Goal: Information Seeking & Learning: Learn about a topic

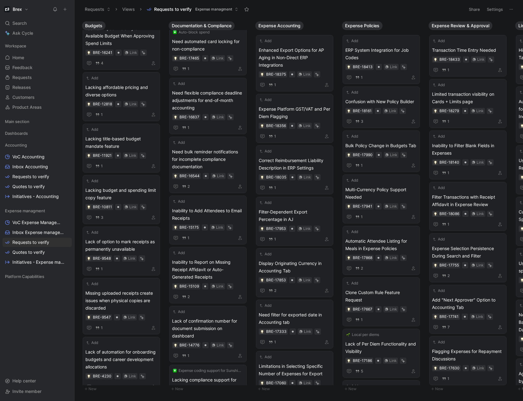
scroll to position [74, 0]
click at [45, 243] on span "Requests to verify" at bounding box center [30, 242] width 37 height 6
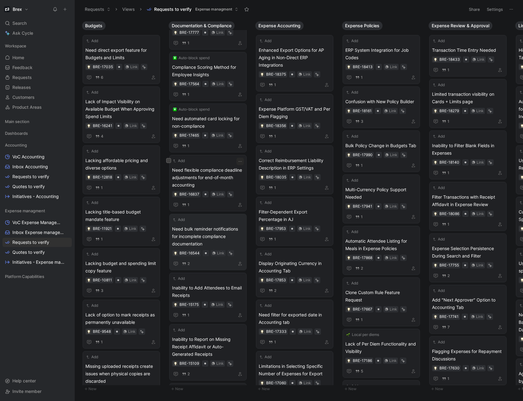
scroll to position [0, 0]
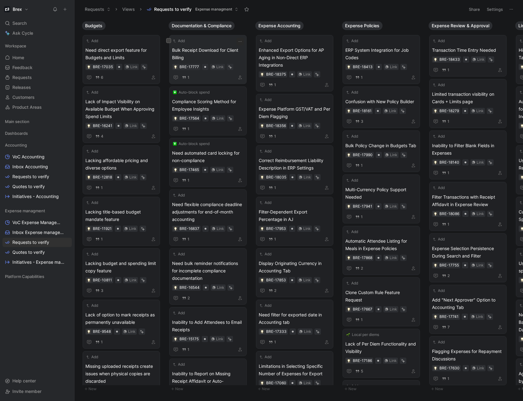
click at [221, 48] on span "Bulk Receipt Download for Client Billing" at bounding box center [208, 53] width 72 height 15
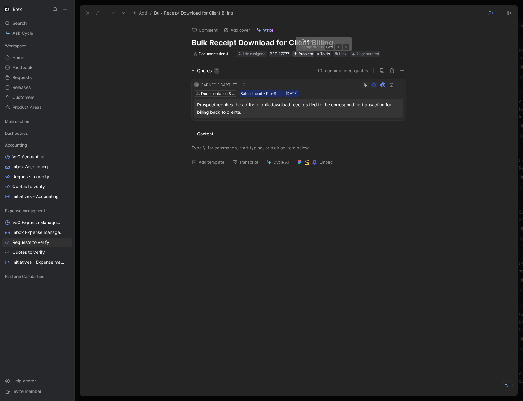
click at [312, 55] on div "Problem" at bounding box center [303, 54] width 19 height 6
click at [399, 85] on icon at bounding box center [400, 84] width 5 height 5
click at [377, 125] on span "Delete quote" at bounding box center [381, 123] width 26 height 5
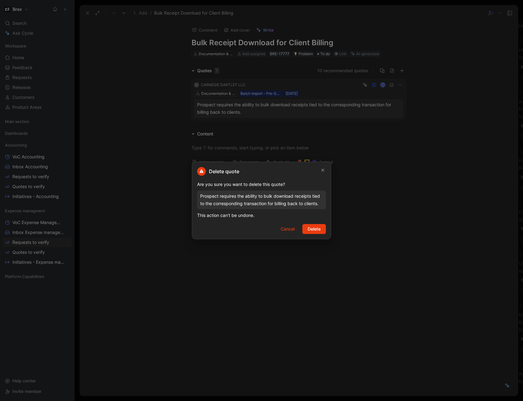
click at [317, 232] on span "Delete" at bounding box center [314, 228] width 13 height 7
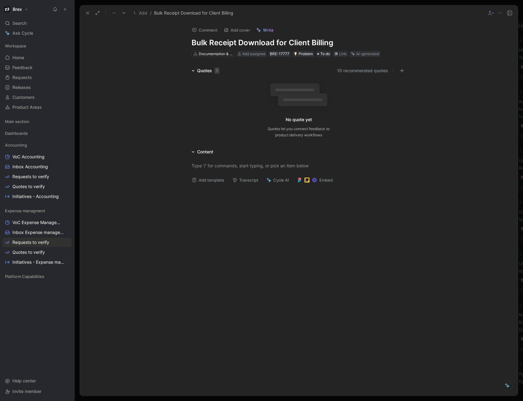
click at [332, 44] on h1 "Bulk Receipt Download for Client Billing" at bounding box center [299, 43] width 214 height 10
click at [500, 13] on use at bounding box center [500, 13] width 3 height 1
click at [470, 51] on div "Delete" at bounding box center [486, 53] width 32 height 7
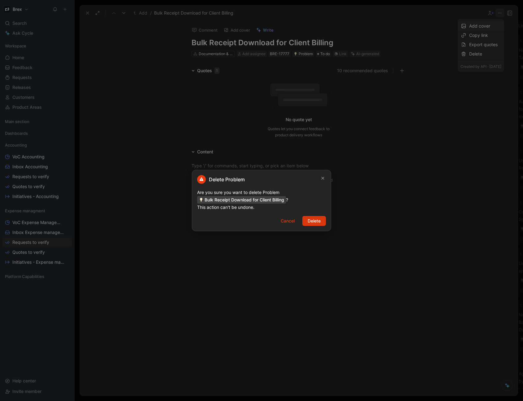
click at [312, 221] on span "Delete" at bounding box center [314, 220] width 13 height 7
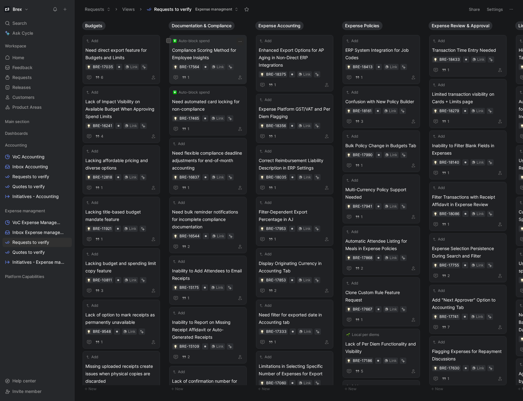
click at [225, 52] on span "Compliance Scoring Method for Employee Insights" at bounding box center [208, 53] width 72 height 15
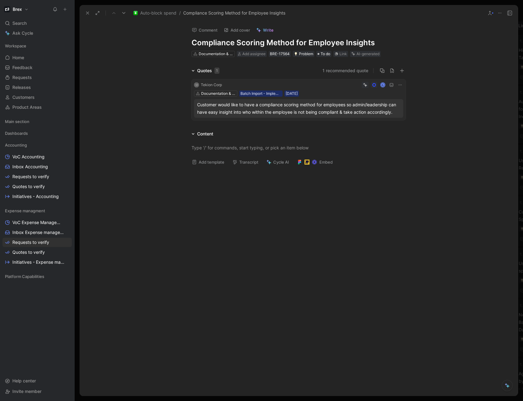
click at [88, 12] on icon at bounding box center [87, 13] width 5 height 5
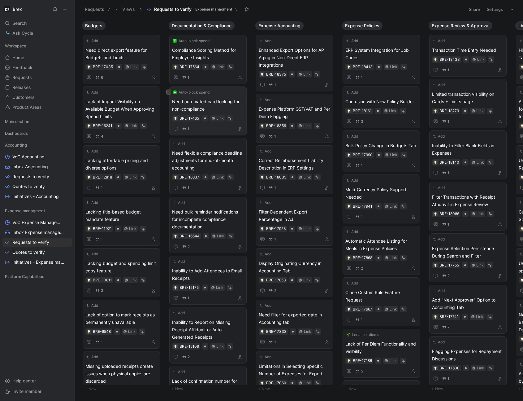
click at [225, 102] on span "Need automated card locking for non-compliance" at bounding box center [208, 105] width 72 height 15
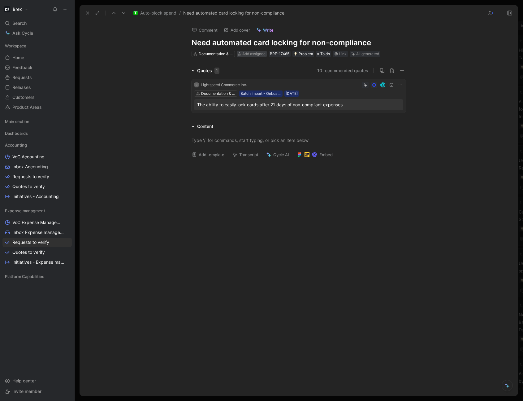
click at [264, 53] on span "Add assignee" at bounding box center [254, 53] width 23 height 5
type input "diego"
click at [274, 81] on div "[PERSON_NAME]" at bounding box center [285, 77] width 71 height 7
click at [88, 15] on icon at bounding box center [87, 13] width 5 height 5
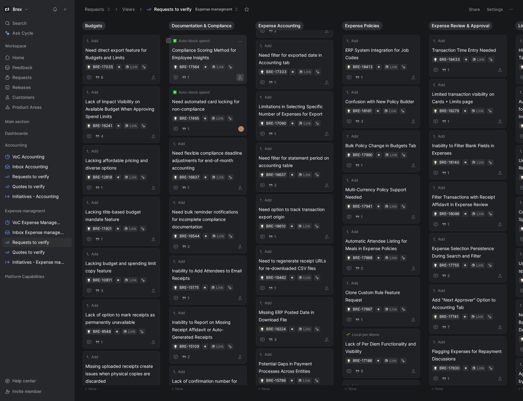
click at [241, 79] on icon "button" at bounding box center [241, 78] width 4 height 4
type input "diego"
click at [263, 102] on span "Kaulen" at bounding box center [268, 101] width 14 height 5
click at [240, 189] on icon "button" at bounding box center [241, 188] width 4 height 4
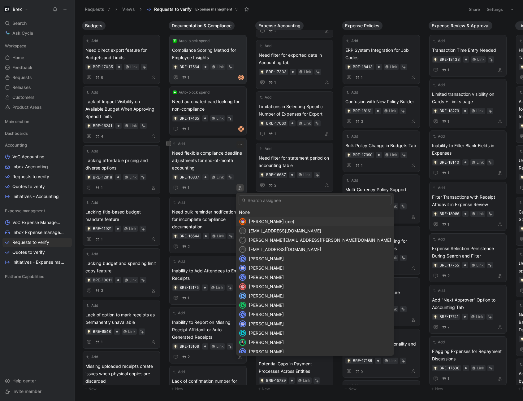
click at [263, 199] on input "text" at bounding box center [315, 200] width 153 height 10
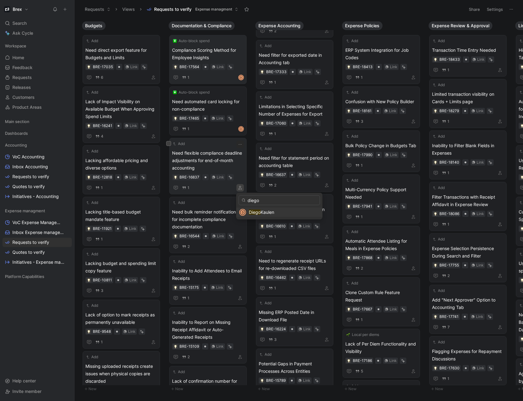
type input "diego"
click at [253, 215] on div "[PERSON_NAME]" at bounding box center [284, 211] width 71 height 7
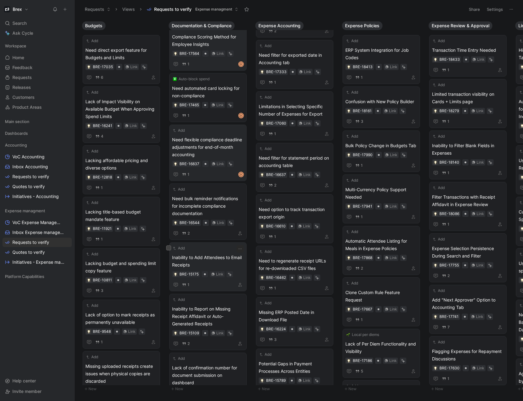
scroll to position [37, 0]
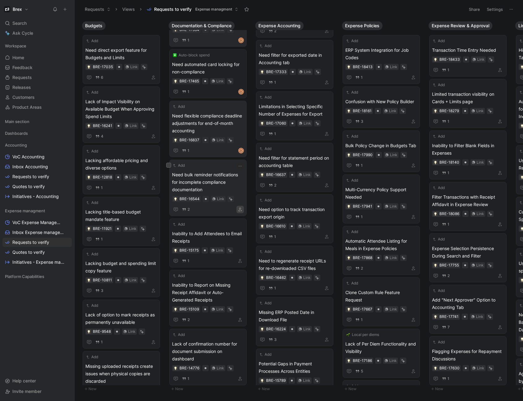
click at [238, 211] on button "button" at bounding box center [240, 209] width 7 height 7
type input "diego"
click at [273, 235] on span "Kaulen" at bounding box center [268, 233] width 14 height 5
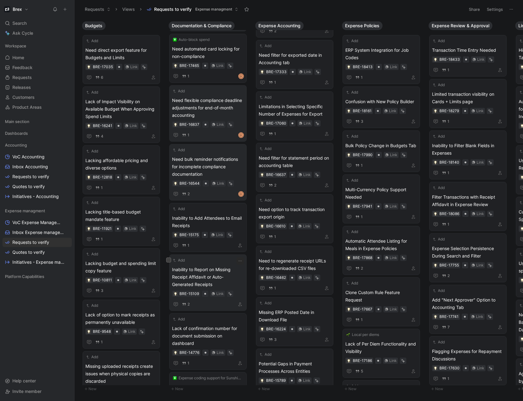
scroll to position [74, 0]
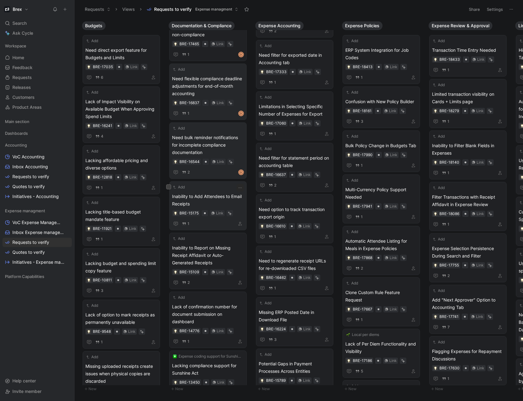
click at [215, 200] on span "Inability to Add Attendees to Email Receipts" at bounding box center [208, 200] width 72 height 15
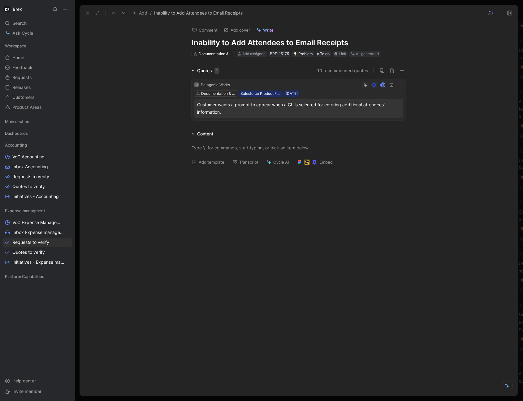
click at [283, 42] on h1 "Inability to Add Attendees to Email Receipts" at bounding box center [299, 43] width 214 height 10
drag, startPoint x: 350, startPoint y: 40, endPoint x: 190, endPoint y: 42, distance: 160.2
click at [190, 42] on div "Comment Add cover Write Inability to Add Attendees to Email Receipts Documentat…" at bounding box center [299, 39] width 238 height 36
click at [353, 41] on h1 "Inability to Add Attendees to Email Receipts" at bounding box center [299, 43] width 214 height 10
click at [259, 108] on div "Customer wants a prompt to appear when a GL is selected for entering additional…" at bounding box center [298, 108] width 203 height 15
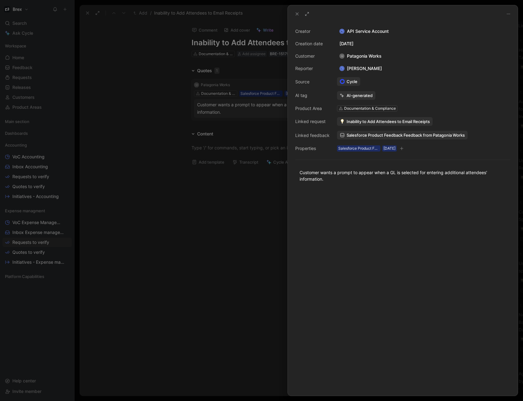
click at [378, 135] on span "Salesforce Product Feedback Feedback from Patagonia Works" at bounding box center [406, 135] width 118 height 6
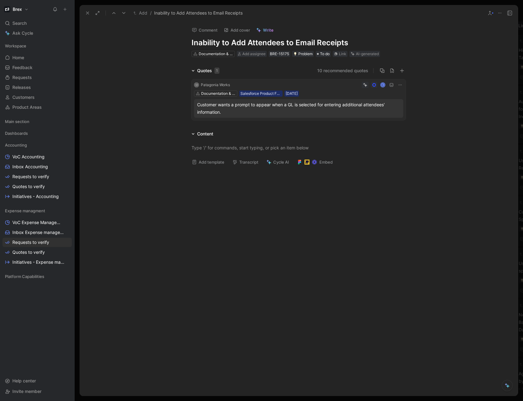
drag, startPoint x: 350, startPoint y: 43, endPoint x: 185, endPoint y: 40, distance: 164.8
click at [185, 40] on div "Comment Add cover Write Inability to Add Attendees to Email Receipts Documentat…" at bounding box center [299, 39] width 238 height 36
click at [234, 44] on h1 "Inability to Add Attendees to Email Receipts" at bounding box center [299, 43] width 214 height 10
drag, startPoint x: 231, startPoint y: 42, endPoint x: 351, endPoint y: 46, distance: 120.0
click at [351, 46] on h1 "Inability to Add Attendees to Email Receipts" at bounding box center [299, 43] width 214 height 10
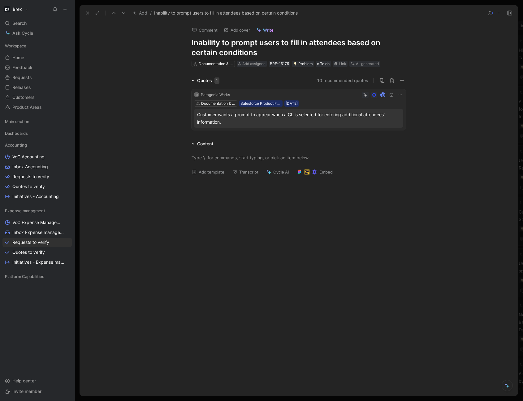
click at [249, 53] on h1 "Inability to prompt users to fill in attendees based on certain conditions" at bounding box center [299, 48] width 214 height 20
click at [250, 160] on div at bounding box center [299, 157] width 214 height 7
click at [502, 14] on icon at bounding box center [500, 13] width 5 height 5
click at [253, 64] on span "Add assignee" at bounding box center [254, 63] width 23 height 5
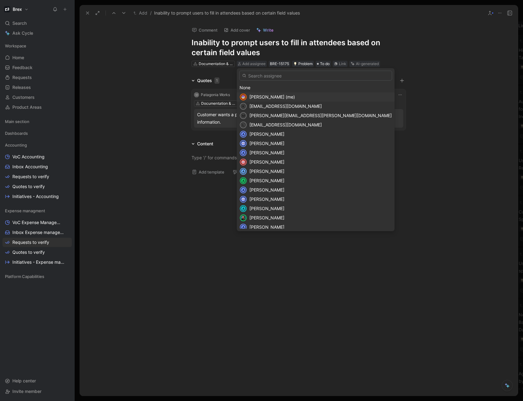
click at [267, 96] on span "[PERSON_NAME] (me)" at bounding box center [273, 96] width 46 height 5
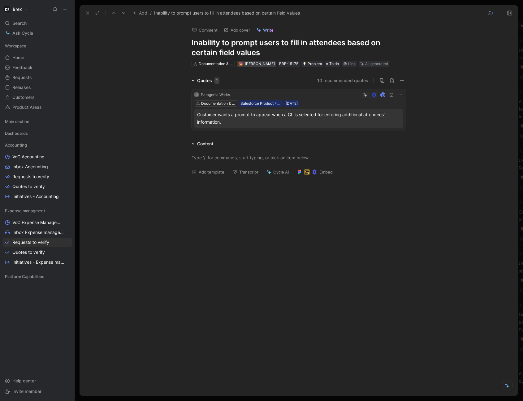
click at [244, 63] on div "[PERSON_NAME]" at bounding box center [256, 64] width 39 height 6
click at [375, 64] on div "AI-generated" at bounding box center [376, 64] width 23 height 6
click at [366, 63] on div "AI-generated" at bounding box center [376, 64] width 23 height 6
click at [359, 55] on button "Verify" at bounding box center [356, 54] width 21 height 9
click at [88, 12] on use at bounding box center [87, 13] width 2 height 2
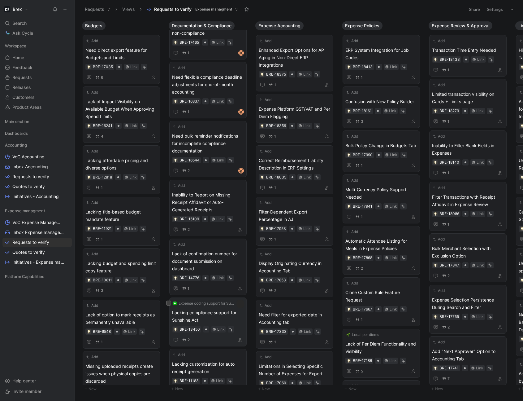
scroll to position [137, 0]
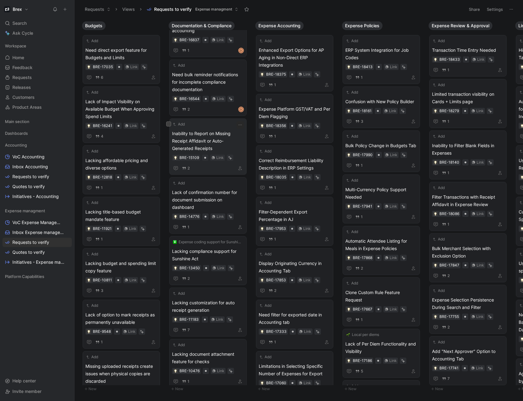
click at [195, 142] on span "Inability to Report on Missing Receipt Affidavit or Auto-Generated Receipts" at bounding box center [208, 141] width 72 height 22
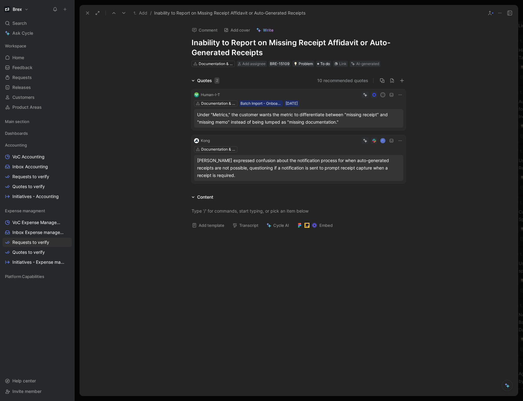
click at [398, 93] on icon at bounding box center [400, 94] width 5 height 5
click at [387, 115] on span "Change request" at bounding box center [383, 115] width 33 height 5
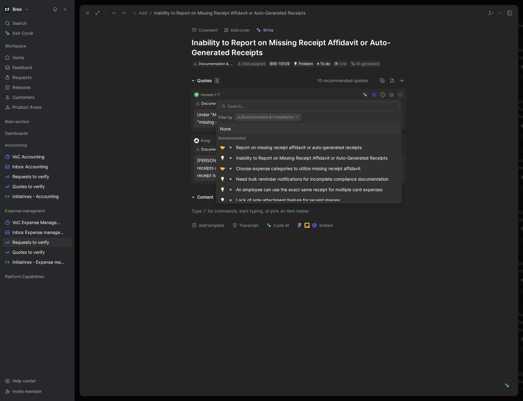
click at [296, 117] on icon "button" at bounding box center [297, 117] width 5 height 5
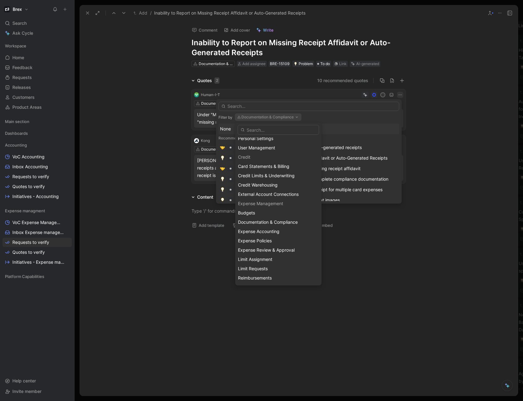
scroll to position [384, 0]
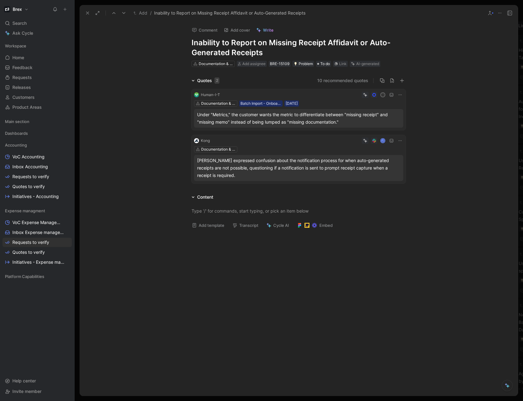
click at [258, 120] on div "Under "Metrics," the customer wants the metric to differentiate between "missin…" at bounding box center [298, 118] width 203 height 15
click at [398, 94] on icon at bounding box center [400, 94] width 5 height 5
click at [386, 133] on span "Delete quote" at bounding box center [380, 133] width 26 height 5
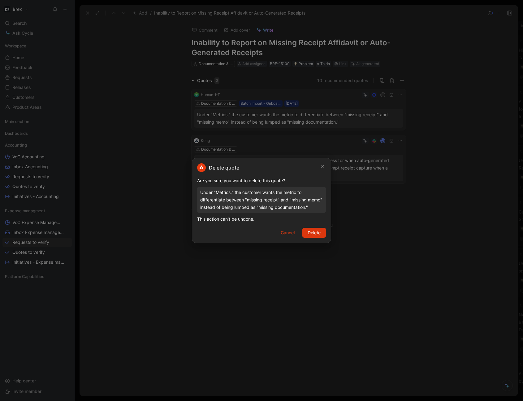
click at [315, 231] on span "Delete" at bounding box center [314, 232] width 13 height 7
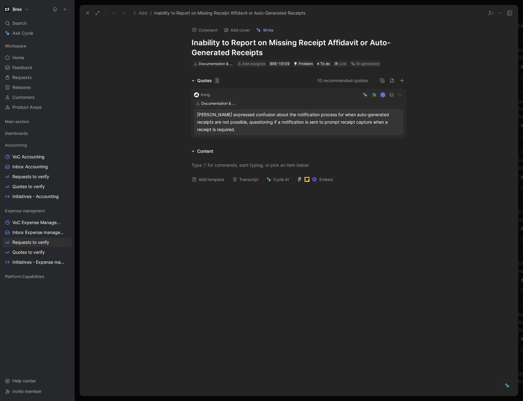
click at [282, 123] on div "[PERSON_NAME] expressed confusion about the notification process for when auto-…" at bounding box center [298, 122] width 203 height 22
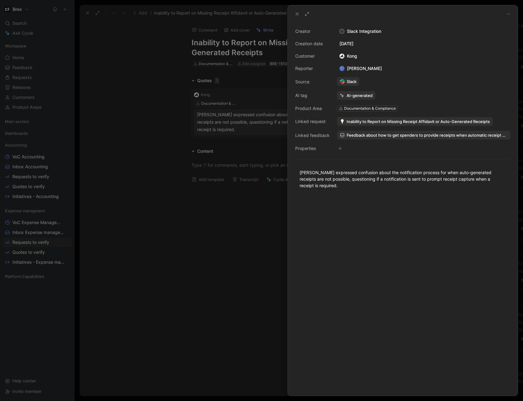
click at [213, 246] on div at bounding box center [261, 200] width 523 height 401
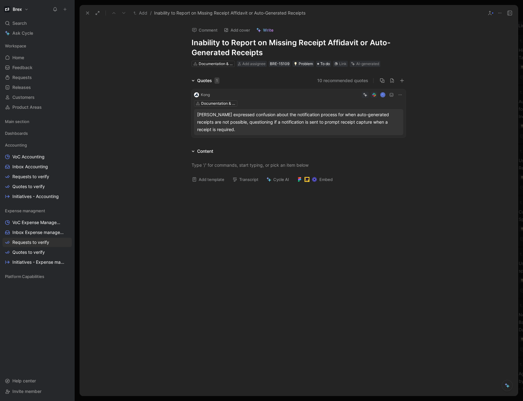
click at [192, 43] on h1 "Inability to Report on Missing Receipt Affidavit or Auto-Generated Receipts" at bounding box center [299, 48] width 214 height 20
click at [398, 95] on icon at bounding box center [400, 94] width 5 height 5
click at [390, 116] on span "Change request" at bounding box center [384, 115] width 33 height 5
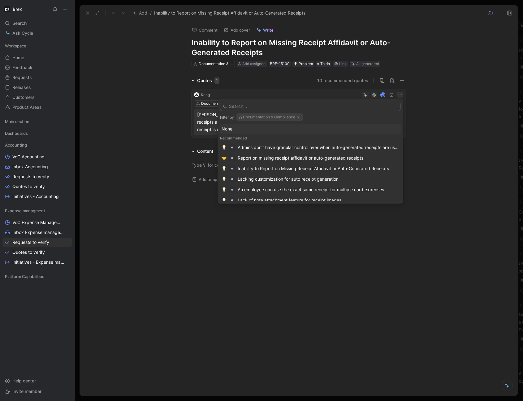
click at [271, 116] on button "Documentation & Compliance" at bounding box center [270, 116] width 67 height 7
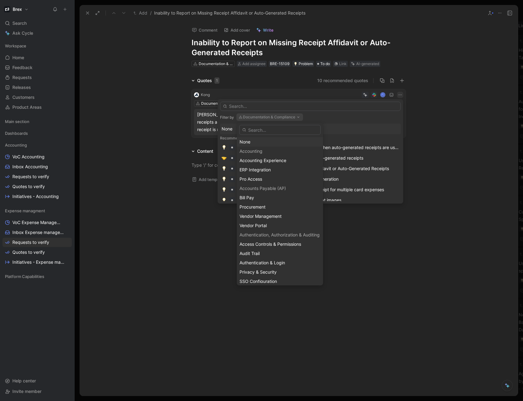
click at [250, 139] on div "None" at bounding box center [280, 141] width 81 height 7
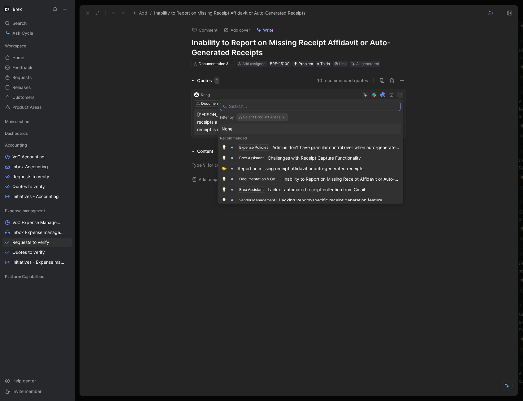
click at [258, 104] on input "text" at bounding box center [310, 106] width 181 height 9
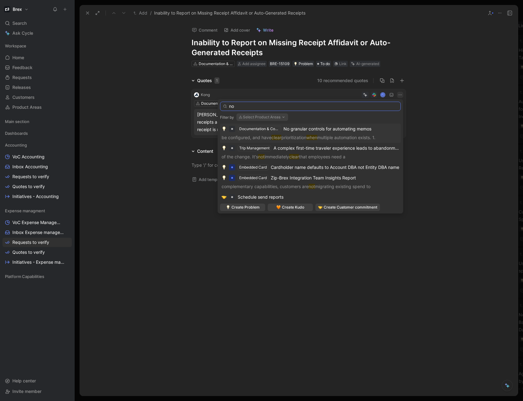
type input "n"
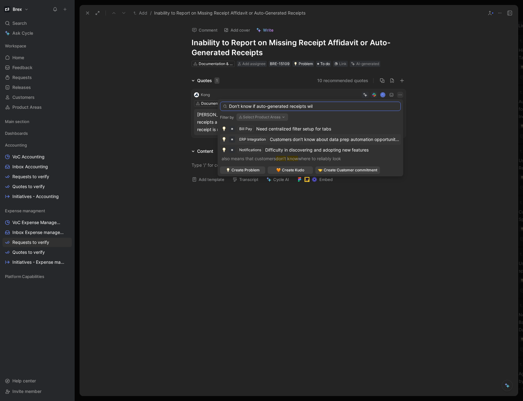
type input "Don't know if auto-generated receipts will"
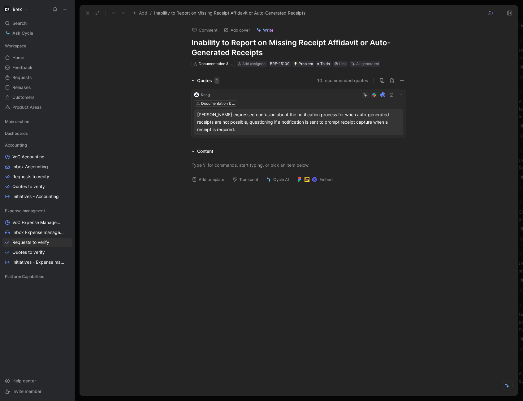
click at [399, 96] on icon at bounding box center [400, 94] width 5 height 5
click at [384, 134] on span "Delete quote" at bounding box center [381, 133] width 26 height 5
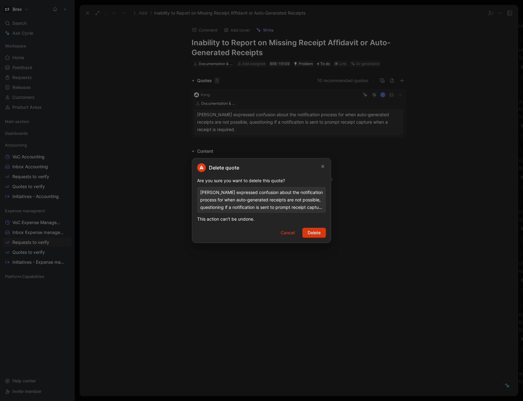
click at [313, 232] on span "Delete" at bounding box center [314, 232] width 13 height 7
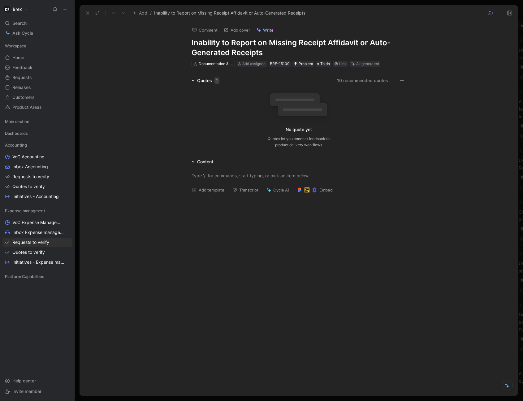
click at [501, 15] on button at bounding box center [500, 13] width 9 height 9
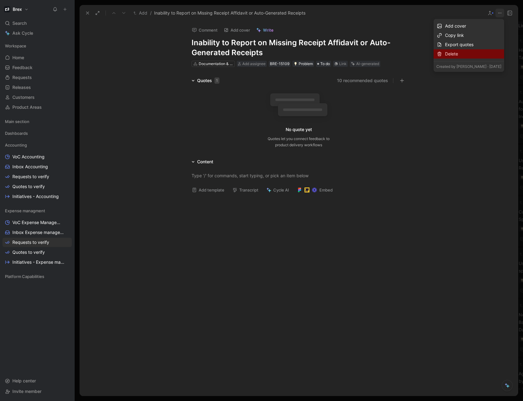
click at [485, 53] on div "Delete" at bounding box center [473, 53] width 56 height 7
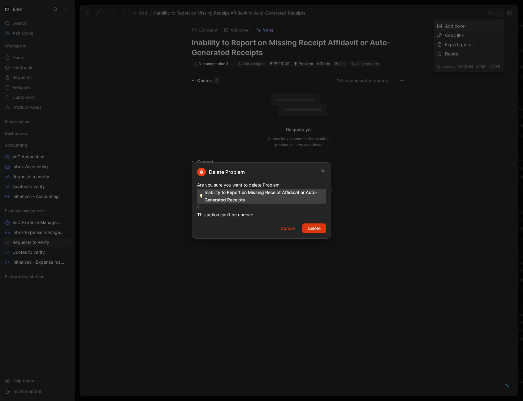
click at [309, 230] on span "Delete" at bounding box center [314, 228] width 13 height 7
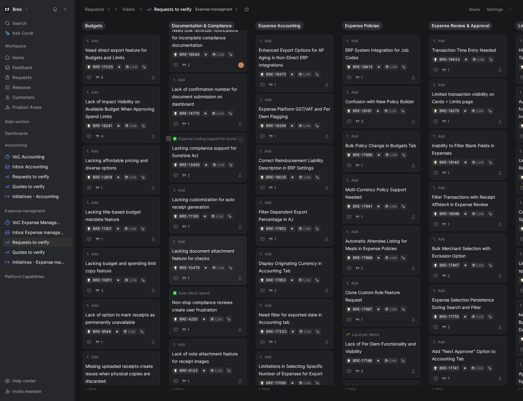
scroll to position [109, 0]
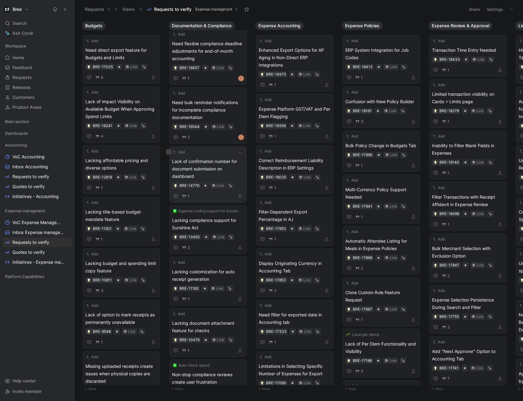
click at [214, 170] on span "Lack of confirmation number for document submission on dashboard" at bounding box center [208, 169] width 72 height 22
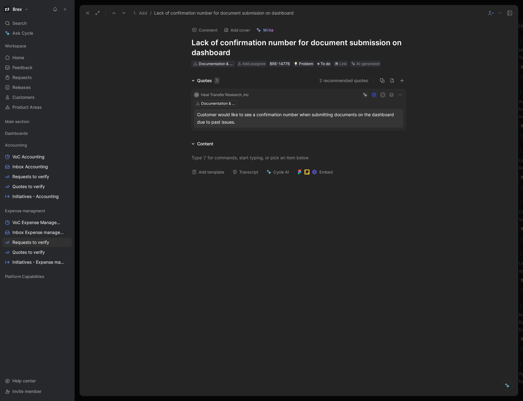
click at [215, 64] on div "Documentation & Compliance" at bounding box center [216, 64] width 35 height 6
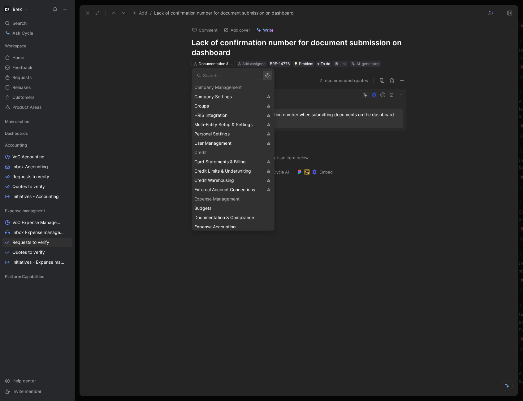
scroll to position [335, 0]
click at [238, 169] on span "Credit Limits & Underwriting" at bounding box center [223, 170] width 57 height 5
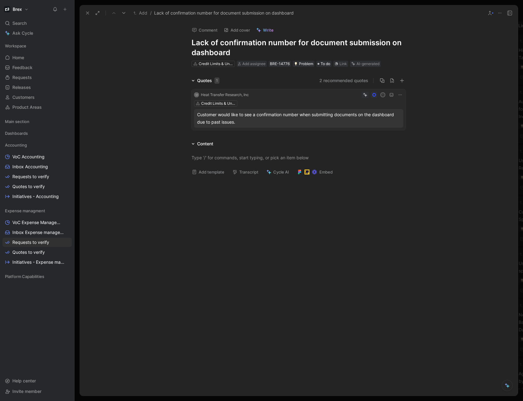
click at [86, 12] on use at bounding box center [87, 13] width 2 height 2
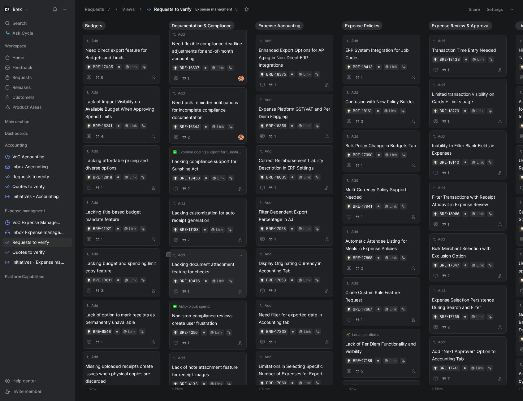
scroll to position [184, 0]
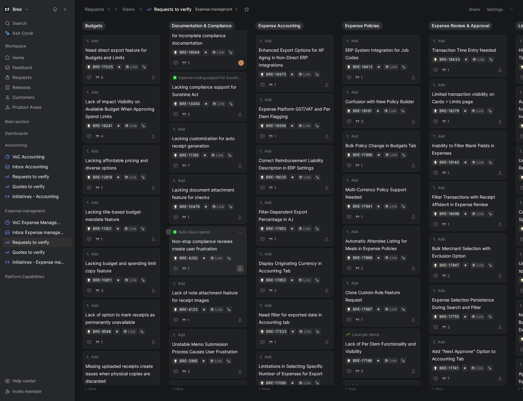
click at [240, 269] on icon "button" at bounding box center [241, 269] width 4 height 4
type input "diego"
click at [261, 294] on span "Kaulen" at bounding box center [268, 292] width 14 height 5
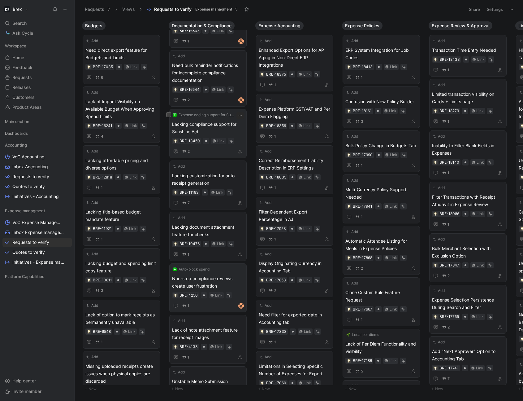
click at [222, 124] on span "Lacking compliance support for Sunshine Act" at bounding box center [208, 127] width 72 height 15
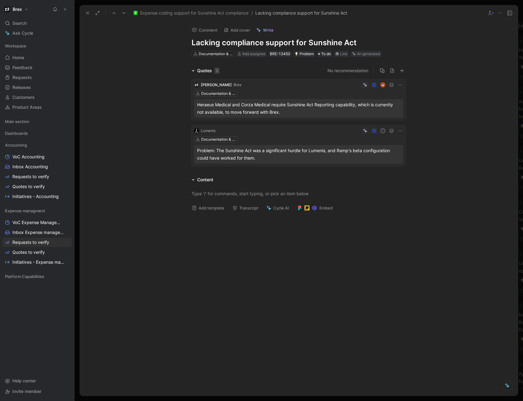
click at [218, 15] on span "Expense coding support for Sunshine Act compliance" at bounding box center [194, 12] width 108 height 7
click at [65, 10] on use at bounding box center [65, 9] width 3 height 3
click at [103, 24] on button "New request r" at bounding box center [106, 22] width 66 height 11
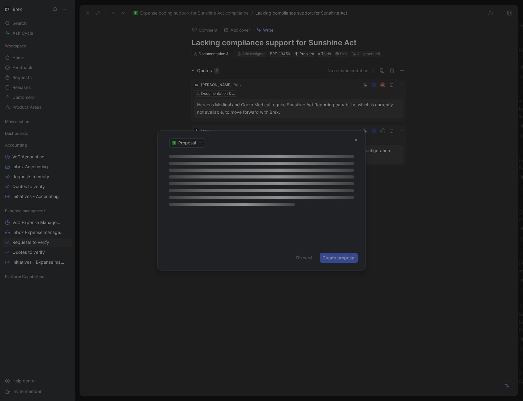
click at [358, 139] on icon "button" at bounding box center [356, 140] width 4 height 4
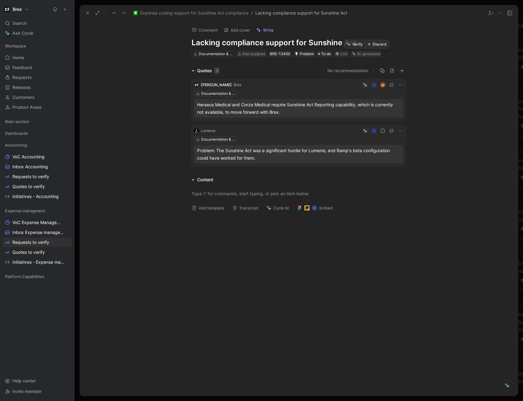
click at [356, 45] on button "Verify" at bounding box center [354, 44] width 21 height 9
click at [304, 55] on div "Problem" at bounding box center [304, 54] width 19 height 6
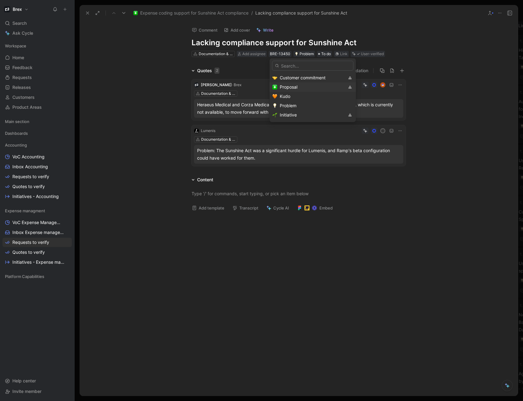
click at [306, 85] on div "Proposal" at bounding box center [312, 86] width 65 height 7
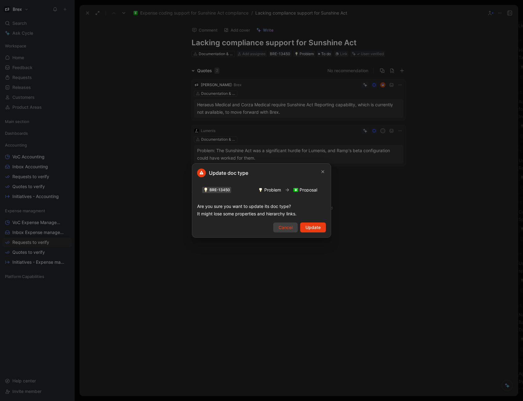
click at [283, 230] on span "Cancel" at bounding box center [286, 227] width 14 height 7
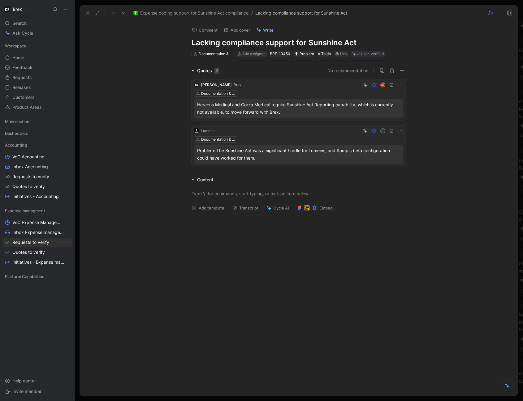
click at [499, 15] on icon at bounding box center [500, 13] width 5 height 5
click at [490, 15] on icon at bounding box center [490, 13] width 5 height 5
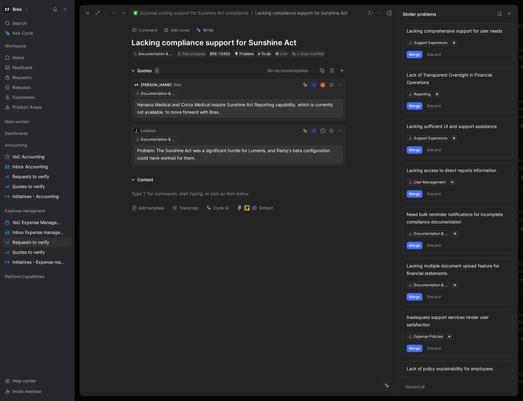
click at [510, 14] on use at bounding box center [510, 13] width 2 height 2
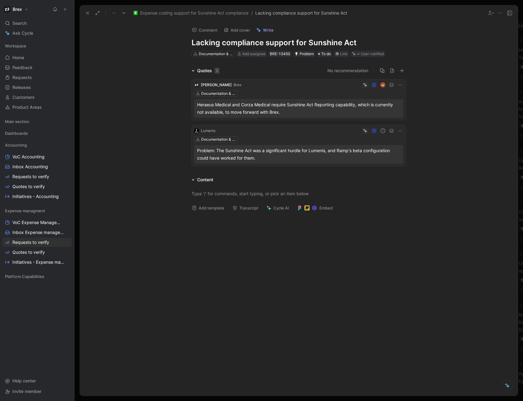
click at [86, 12] on icon at bounding box center [87, 13] width 5 height 5
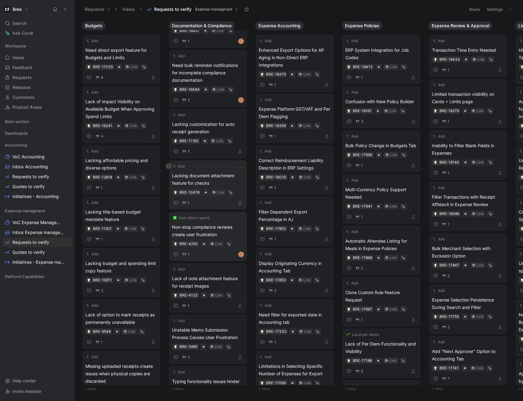
click at [228, 177] on span "Lacking document attachment feature for checks" at bounding box center [208, 179] width 72 height 15
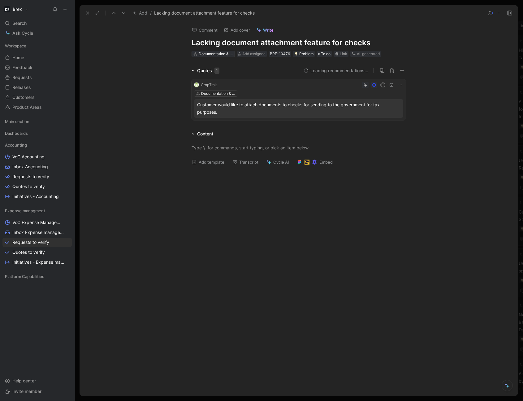
click at [217, 53] on div "Documentation & Compliance" at bounding box center [216, 54] width 35 height 6
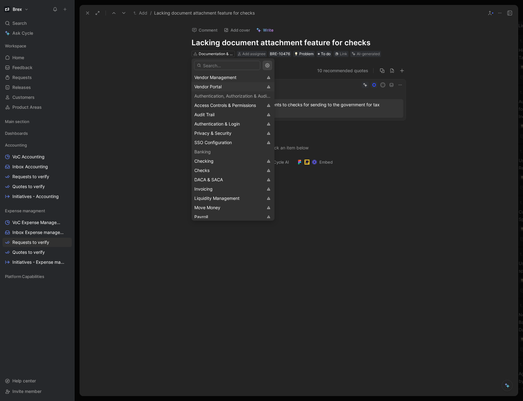
scroll to position [74, 0]
click at [230, 152] on div "Banking" at bounding box center [233, 151] width 83 height 9
click at [212, 169] on div "Checks" at bounding box center [229, 169] width 69 height 7
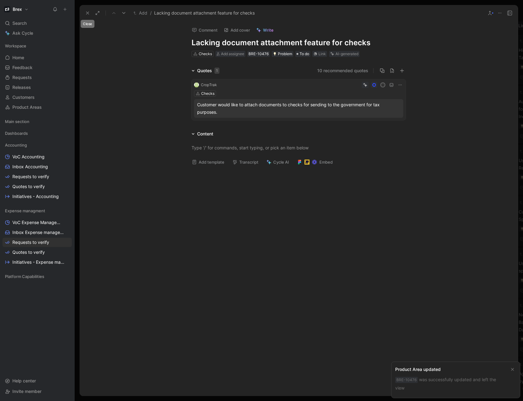
click at [86, 13] on icon at bounding box center [87, 13] width 5 height 5
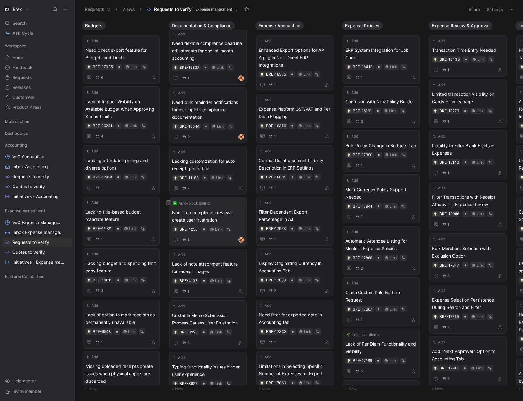
scroll to position [109, 0]
click at [221, 162] on span "Lacking customization for auto receipt generation" at bounding box center [208, 165] width 72 height 15
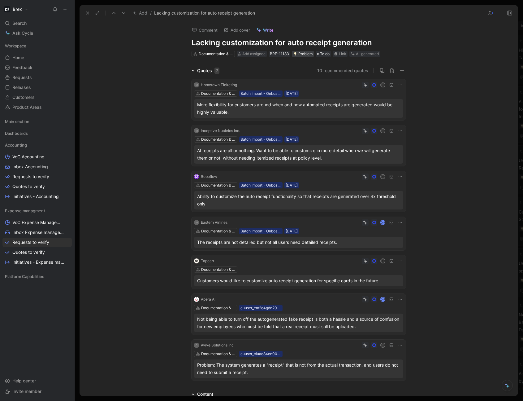
click at [303, 56] on div "Problem" at bounding box center [303, 54] width 19 height 6
click at [491, 14] on icon at bounding box center [490, 13] width 5 height 5
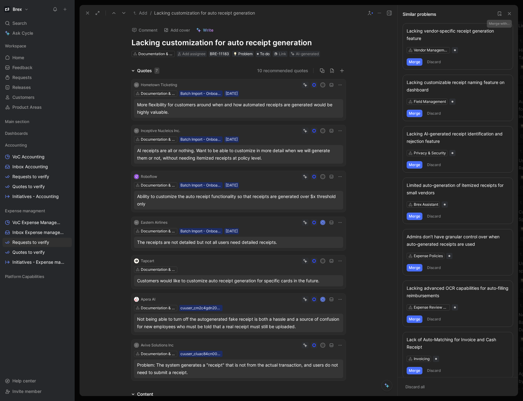
click at [509, 15] on icon at bounding box center [509, 13] width 5 height 5
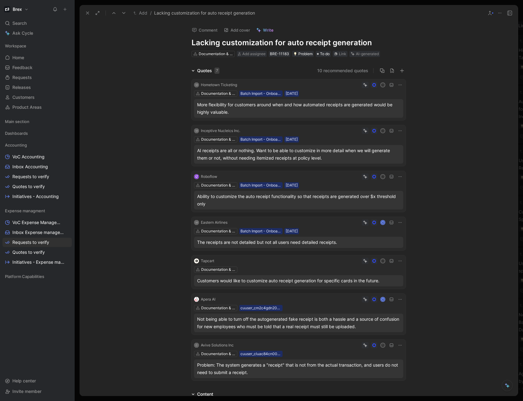
click at [326, 41] on h1 "Lacking customization for auto receipt generation" at bounding box center [299, 43] width 214 height 10
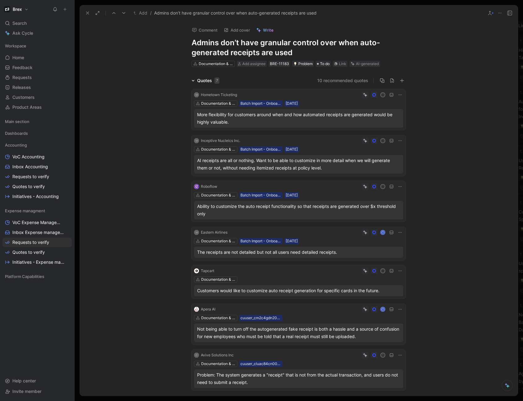
click at [279, 53] on h1 "Admins don’t have granular control over when auto-generated receipts are used" at bounding box center [299, 48] width 214 height 20
click at [243, 63] on span "Add assignee" at bounding box center [254, 63] width 23 height 5
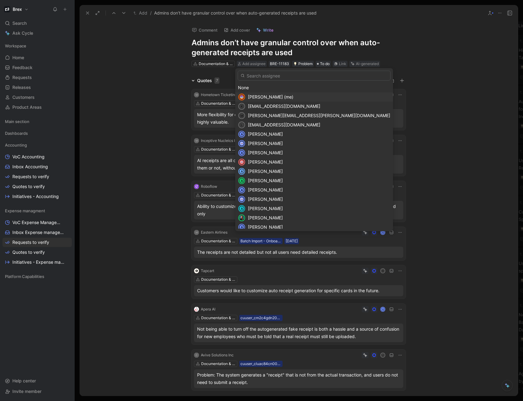
click at [253, 95] on span "[PERSON_NAME] (me)" at bounding box center [271, 96] width 46 height 5
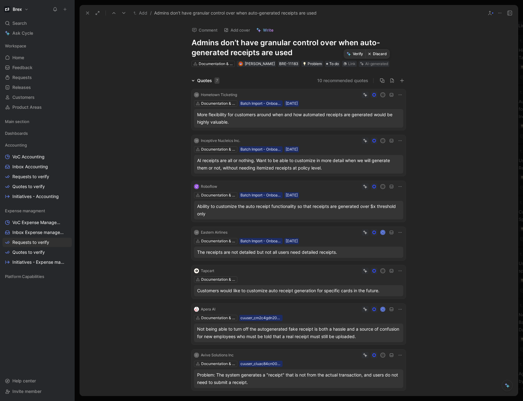
click at [356, 54] on button "Verify" at bounding box center [354, 54] width 21 height 9
click at [354, 85] on button "Verify" at bounding box center [351, 85] width 21 height 9
click at [354, 130] on button "Verify" at bounding box center [351, 130] width 21 height 9
click at [353, 179] on div "M Hometown Ticketing H Documentation & Compliance Batch Import - Onboarded Cust…" at bounding box center [298, 240] width 217 height 304
click at [355, 178] on div "M Hometown Ticketing H Documentation & Compliance Batch Import - Onboarded Cust…" at bounding box center [298, 240] width 217 height 304
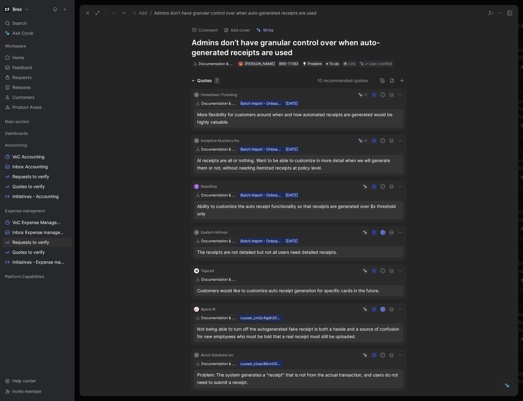
click at [365, 187] on icon at bounding box center [366, 187] width 3 height 3
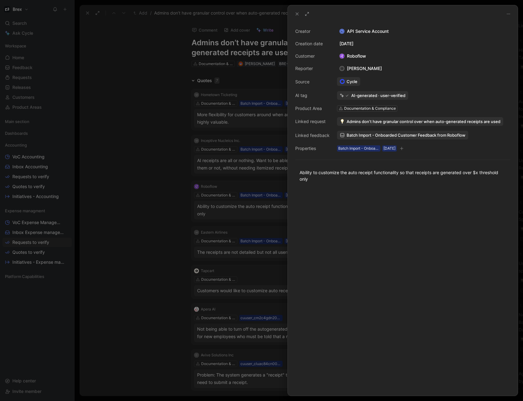
click at [299, 14] on icon at bounding box center [297, 13] width 5 height 5
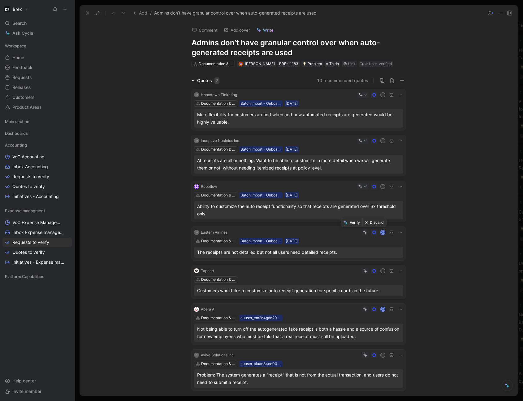
click at [357, 223] on button "Verify" at bounding box center [351, 222] width 21 height 9
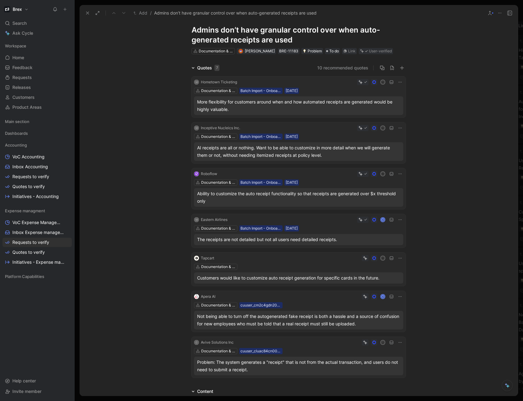
scroll to position [37, 0]
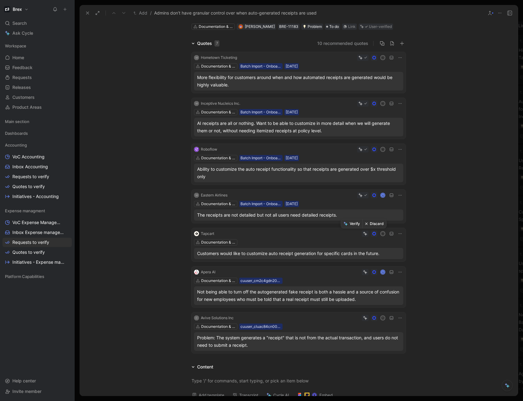
click at [356, 225] on button "Verify" at bounding box center [351, 223] width 21 height 9
click at [355, 262] on button "Verify" at bounding box center [351, 262] width 21 height 9
click at [355, 309] on button "Verify" at bounding box center [351, 308] width 21 height 9
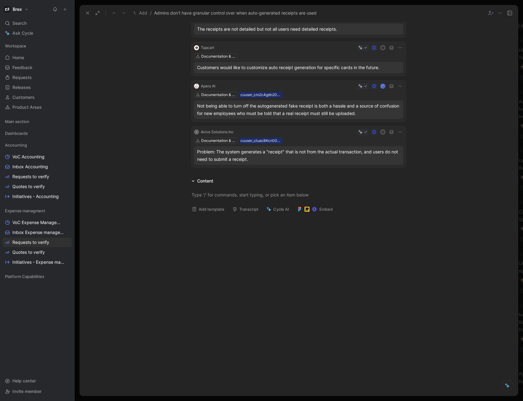
scroll to position [0, 0]
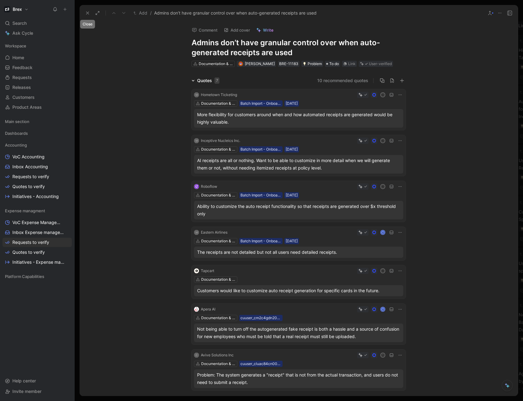
click at [86, 15] on icon at bounding box center [87, 13] width 5 height 5
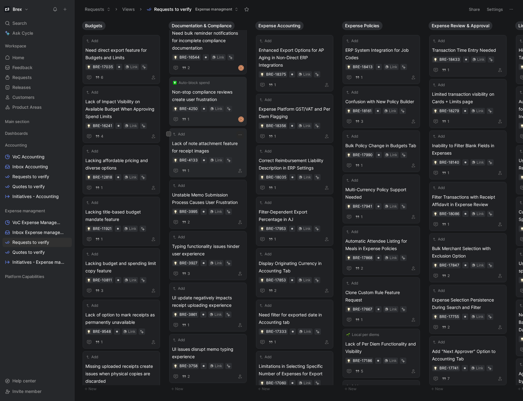
scroll to position [182, 0]
click at [225, 140] on span "Lack of note attachment feature for receipt images" at bounding box center [208, 147] width 72 height 15
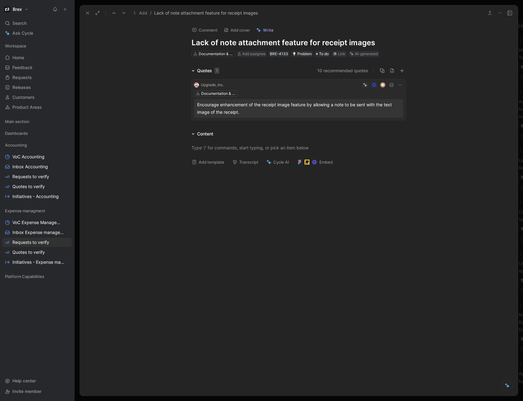
click at [195, 43] on h1 "Lack of note attachment feature for receipt images" at bounding box center [299, 43] width 214 height 10
click at [193, 43] on h1 "Lack of note attachment feature for receipt images" at bounding box center [299, 43] width 214 height 10
click at [235, 43] on h1 "Can't add a note to accompany a receipt image" at bounding box center [299, 43] width 214 height 10
click at [374, 41] on h1 "Can't add a note to accompany a receipt image" at bounding box center [299, 43] width 214 height 10
click at [354, 45] on button "Verify" at bounding box center [352, 44] width 21 height 9
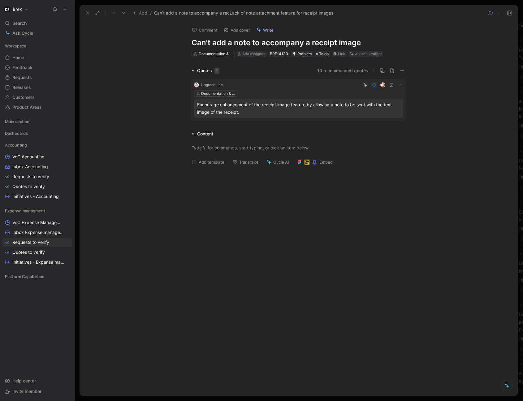
scroll to position [131, 0]
click at [89, 14] on use at bounding box center [87, 13] width 2 height 2
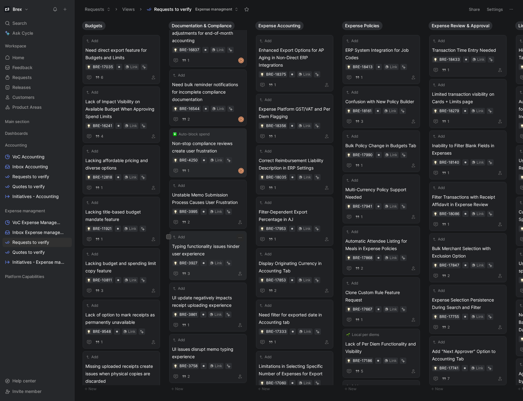
click at [220, 246] on span "Typing functionality issues hinder user experience" at bounding box center [208, 250] width 72 height 15
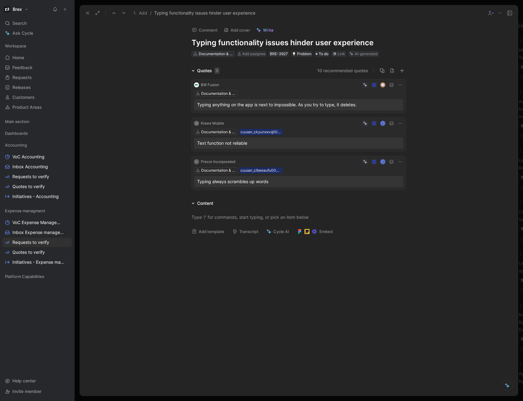
click at [206, 55] on div "Documentation & Compliance" at bounding box center [216, 54] width 35 height 6
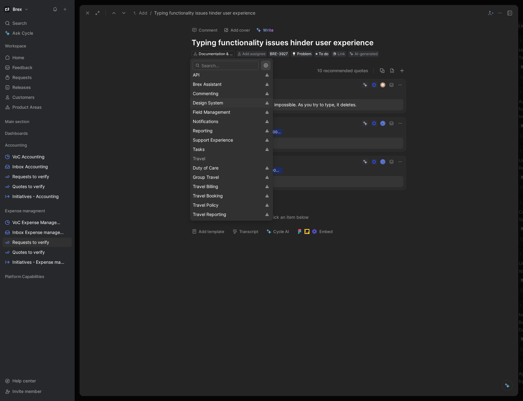
scroll to position [632, 0]
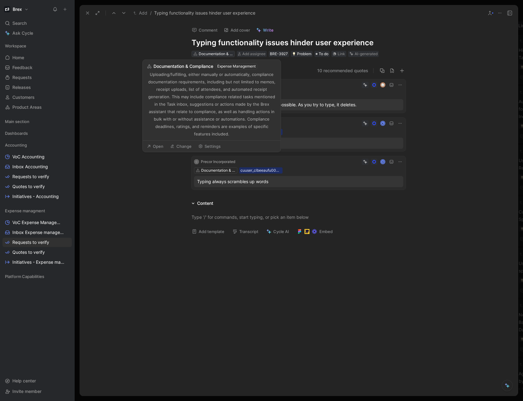
click at [215, 53] on div "Documentation & Compliance" at bounding box center [216, 54] width 35 height 6
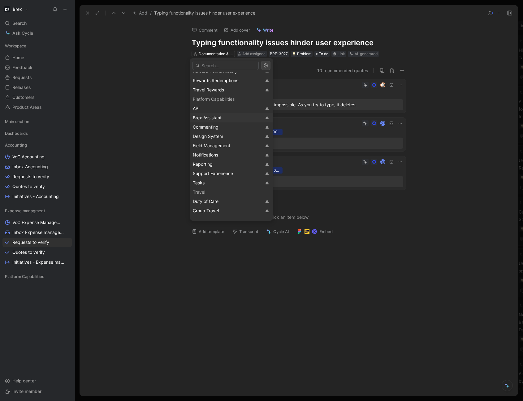
scroll to position [592, 0]
drag, startPoint x: 226, startPoint y: 137, endPoint x: 236, endPoint y: 138, distance: 10.2
click at [226, 137] on div "Design System" at bounding box center [227, 135] width 69 height 7
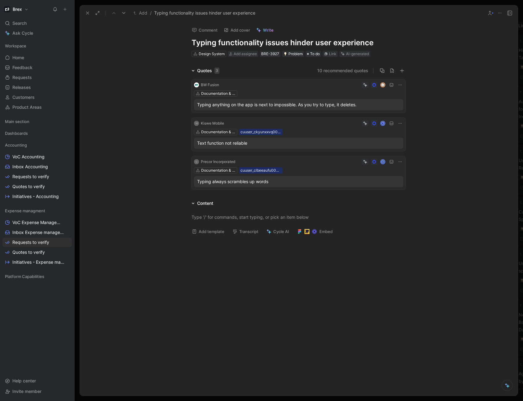
scroll to position [79, 0]
click at [87, 15] on icon at bounding box center [87, 13] width 5 height 5
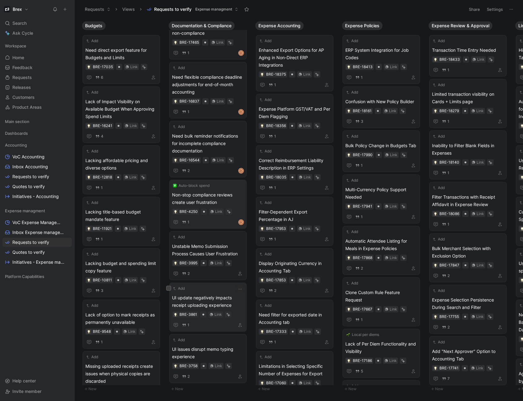
click at [219, 294] on span "UI update negatively impacts receipt uploading experience" at bounding box center [208, 301] width 72 height 15
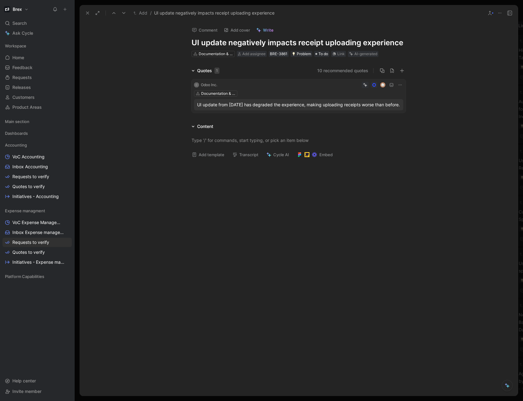
click at [400, 83] on icon at bounding box center [400, 84] width 5 height 5
click at [387, 127] on div "Delete quote" at bounding box center [384, 123] width 33 height 7
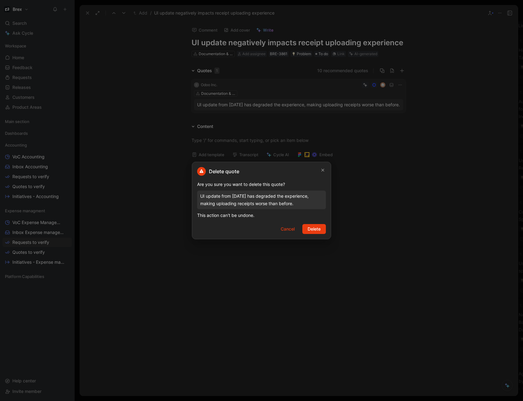
click at [316, 229] on span "Delete" at bounding box center [314, 228] width 13 height 7
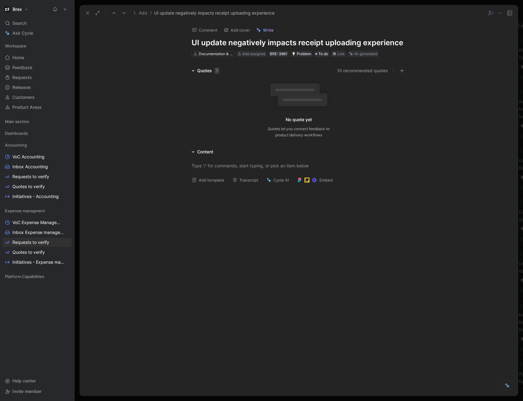
click at [501, 15] on icon at bounding box center [500, 13] width 5 height 5
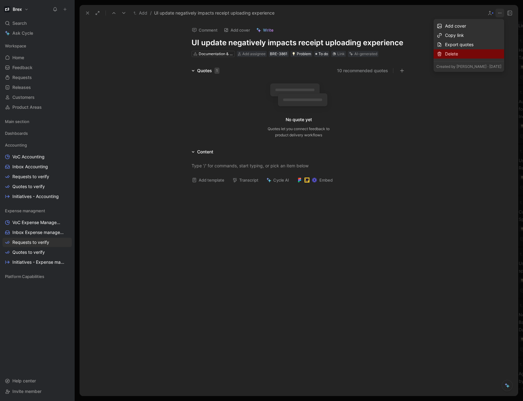
click at [470, 56] on div "Delete" at bounding box center [473, 53] width 56 height 7
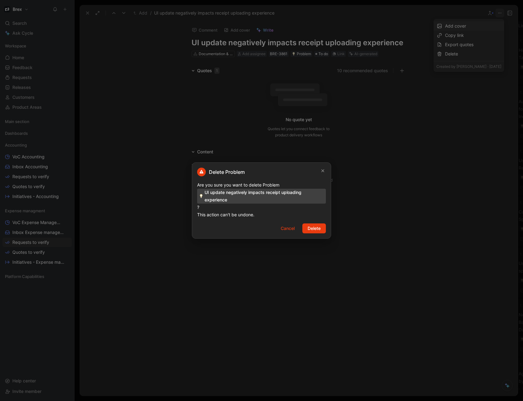
click at [321, 226] on button "Delete" at bounding box center [315, 228] width 24 height 10
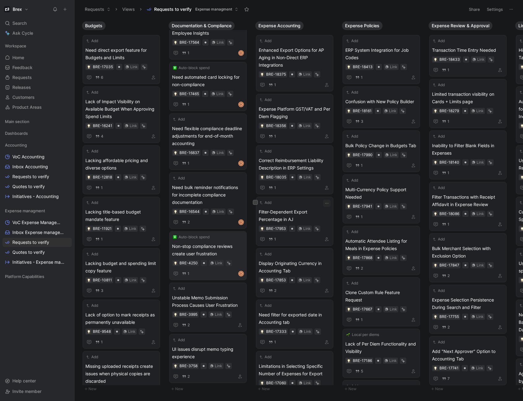
scroll to position [28, 0]
click at [216, 350] on span "UI issues disrupt memo typing experience" at bounding box center [208, 352] width 72 height 15
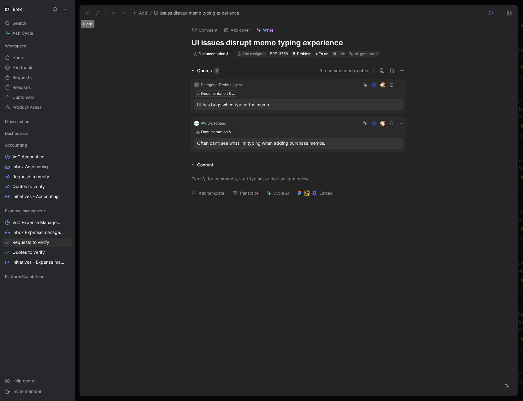
click at [89, 14] on icon at bounding box center [87, 13] width 5 height 5
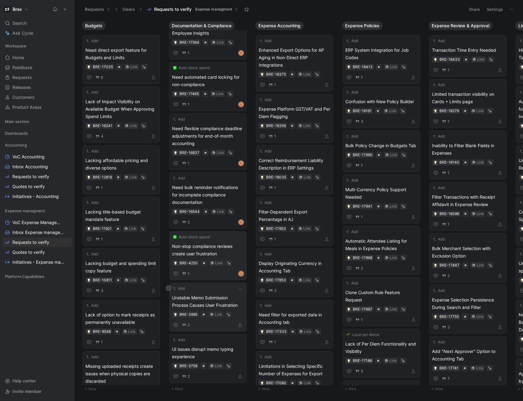
click at [218, 296] on span "Unstable Memo Submission Process Causes User Frustration" at bounding box center [208, 301] width 72 height 15
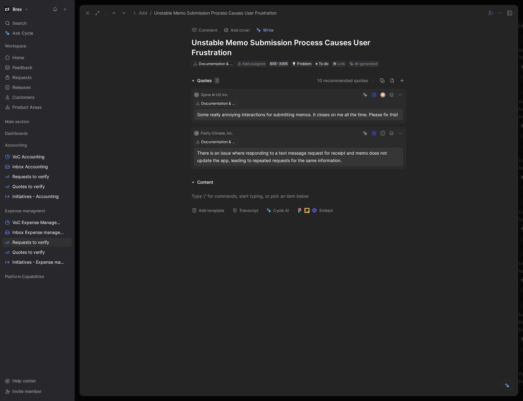
drag, startPoint x: 245, startPoint y: 52, endPoint x: 191, endPoint y: 41, distance: 55.3
click at [192, 41] on h1 "Unstable Memo Submission Process Causes User Frustration" at bounding box center [299, 48] width 214 height 20
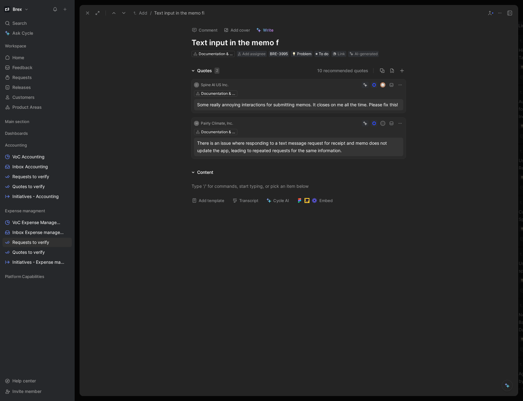
scroll to position [20, 0]
drag, startPoint x: 229, startPoint y: 43, endPoint x: 192, endPoint y: 43, distance: 36.9
click at [192, 43] on h1 "Text input in the memo is buggy" at bounding box center [299, 43] width 214 height 10
click at [229, 44] on h1 "Coding the memo field is buggy" at bounding box center [299, 43] width 214 height 10
click at [399, 124] on icon at bounding box center [400, 123] width 3 height 1
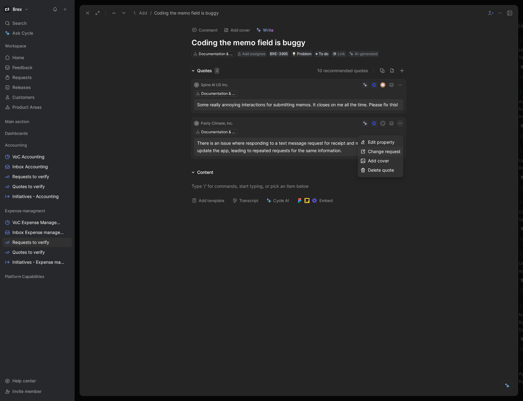
click at [390, 151] on span "Change request" at bounding box center [384, 151] width 33 height 5
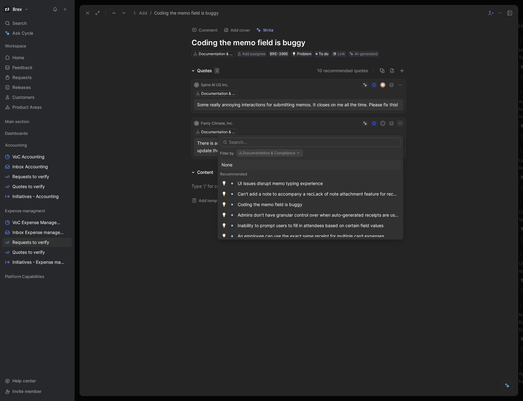
click at [262, 166] on div "None" at bounding box center [311, 164] width 178 height 7
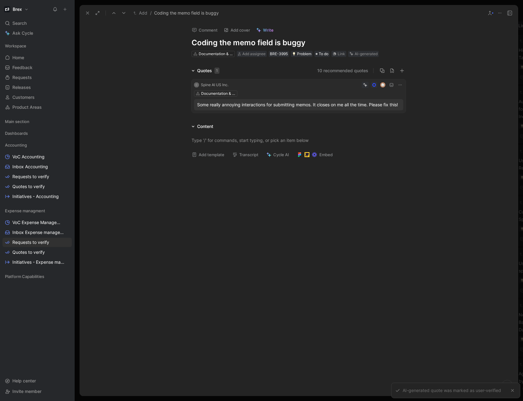
click at [85, 14] on icon at bounding box center [87, 13] width 5 height 5
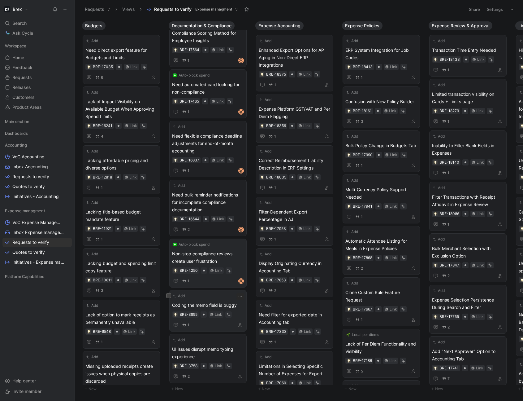
click at [206, 301] on span "Coding the memo field is buggy" at bounding box center [208, 304] width 72 height 7
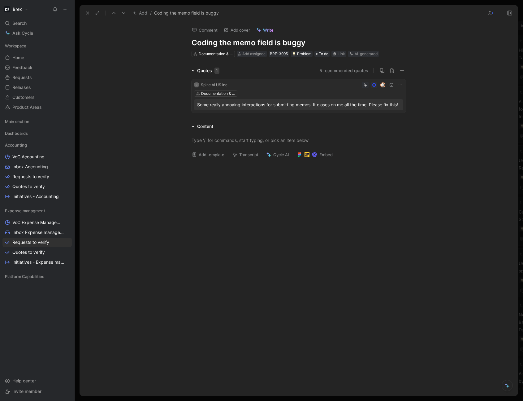
click at [491, 14] on icon at bounding box center [490, 13] width 5 height 5
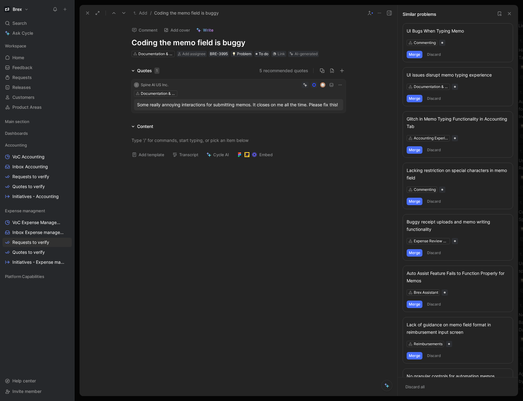
click at [416, 54] on button "Merge" at bounding box center [415, 54] width 16 height 7
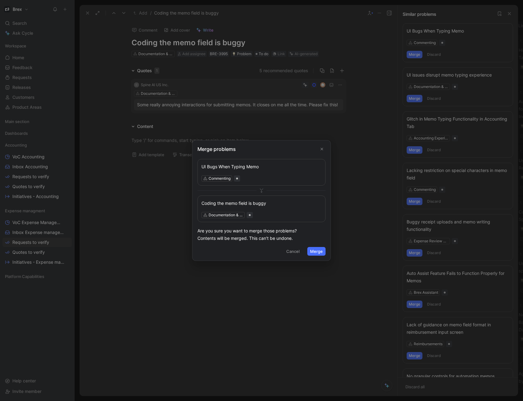
click at [317, 251] on button "Merge" at bounding box center [317, 251] width 18 height 9
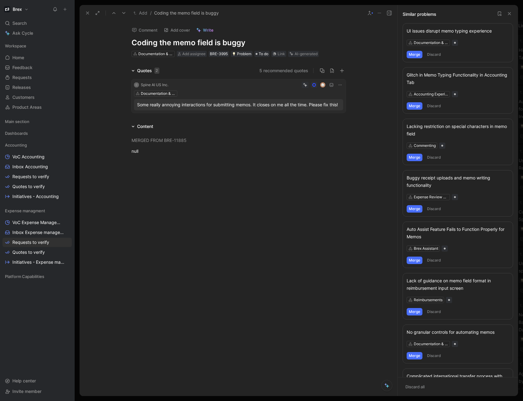
click at [414, 55] on button "Merge" at bounding box center [415, 54] width 16 height 7
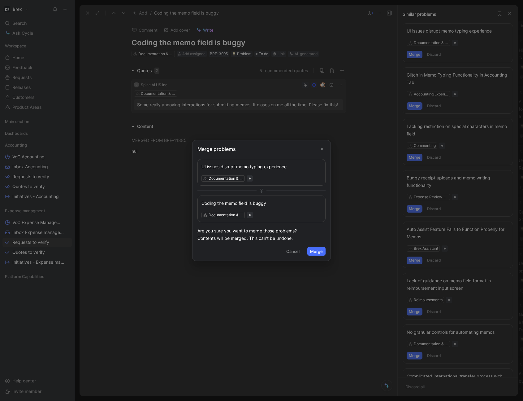
click at [319, 251] on button "Merge" at bounding box center [317, 251] width 18 height 9
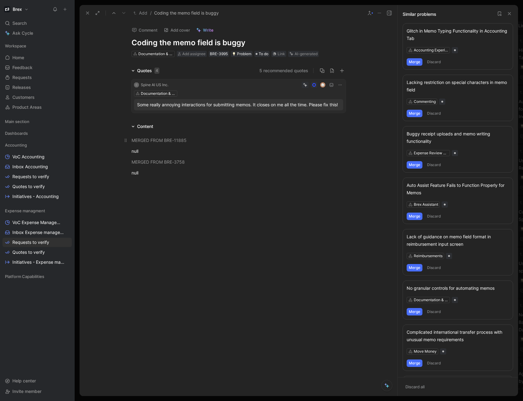
click at [137, 143] on mark "MERGED FROM BRE-11885" at bounding box center [159, 140] width 55 height 5
click at [133, 70] on icon at bounding box center [133, 70] width 3 height 3
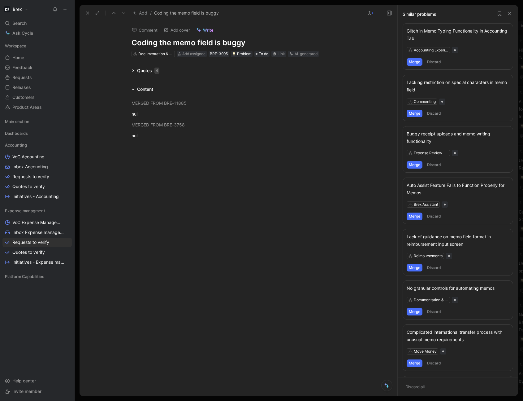
click at [133, 70] on icon at bounding box center [133, 70] width 2 height 2
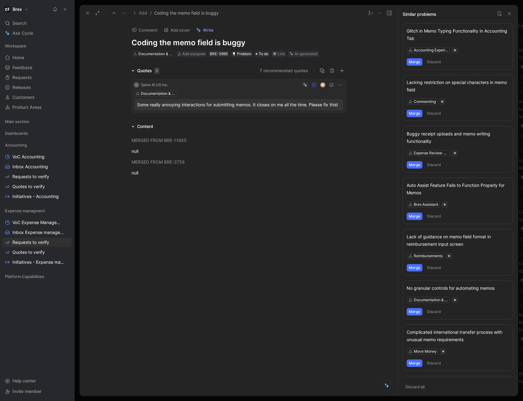
click at [440, 143] on div "Buggy receipt uploads and memo writing functionality" at bounding box center [458, 137] width 103 height 15
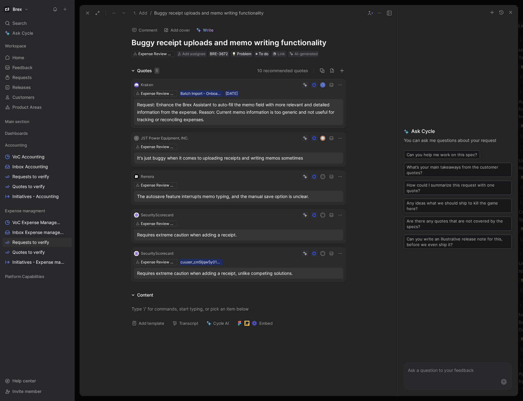
click at [338, 177] on icon at bounding box center [340, 176] width 5 height 5
click at [323, 197] on span "Change request" at bounding box center [322, 197] width 33 height 5
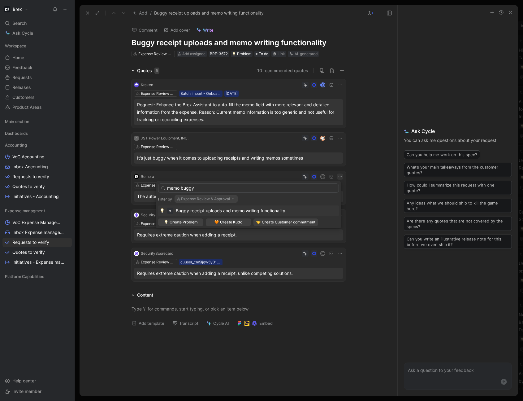
type input "memo buggy"
click at [217, 199] on button "Expense Review & Approval" at bounding box center [206, 198] width 63 height 7
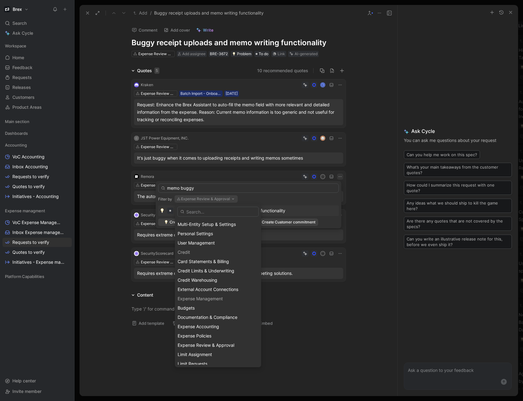
scroll to position [372, 0]
click at [215, 318] on span "Documentation & Compliance" at bounding box center [208, 316] width 60 height 5
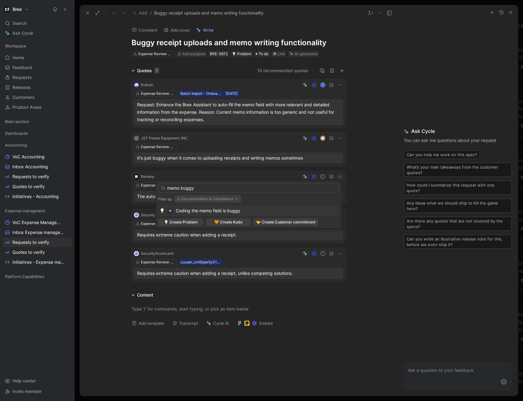
click at [182, 210] on span "Coding the memo field is buggy" at bounding box center [208, 210] width 65 height 5
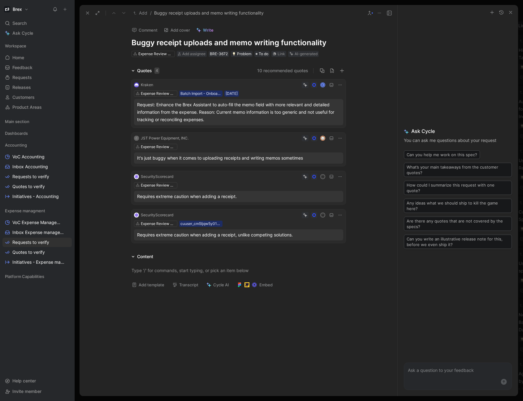
click at [511, 14] on icon "button" at bounding box center [511, 12] width 5 height 5
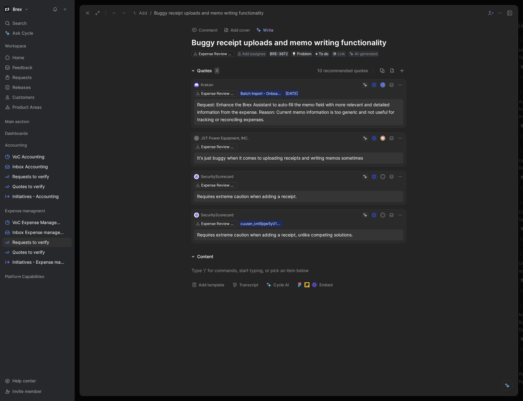
click at [86, 13] on icon at bounding box center [87, 13] width 5 height 5
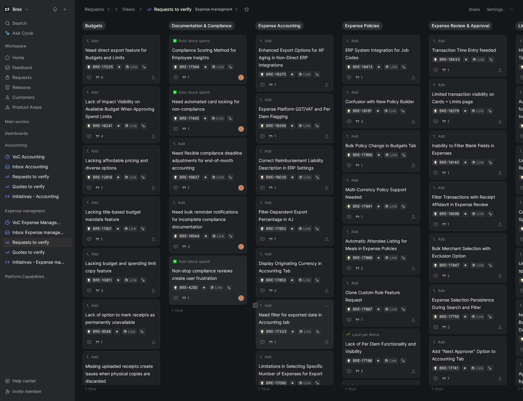
click at [305, 316] on span "Need filter for exported date in Accounting tab" at bounding box center [295, 318] width 72 height 15
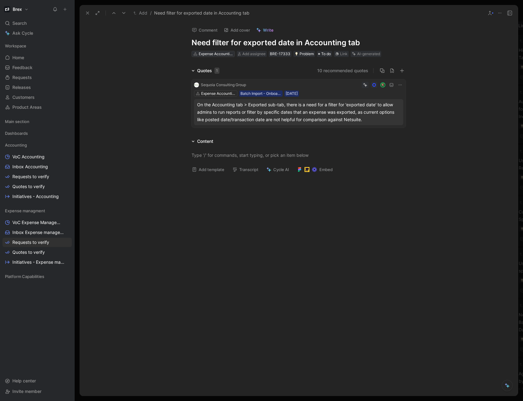
click at [219, 55] on div "Expense Accounting" at bounding box center [216, 54] width 35 height 6
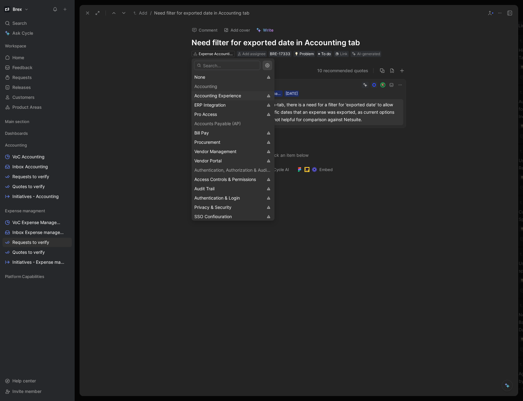
click at [228, 93] on span "Accounting Experience" at bounding box center [218, 95] width 47 height 5
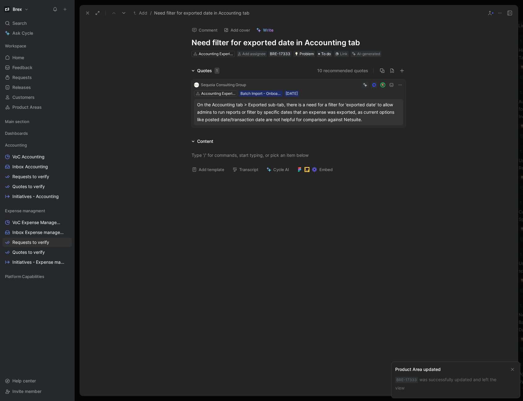
click at [85, 15] on icon at bounding box center [87, 13] width 5 height 5
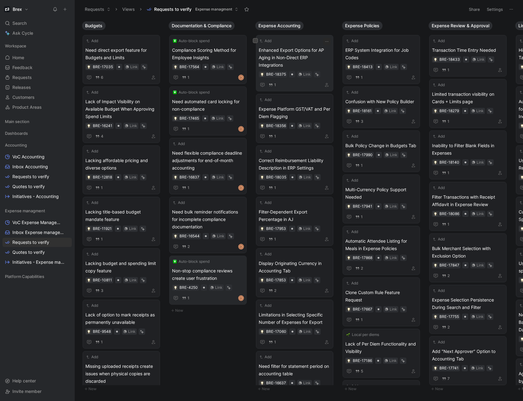
click at [301, 55] on span "Enhanced Export Options for AP Aging in Non-Direct ERP Integrations" at bounding box center [295, 57] width 72 height 22
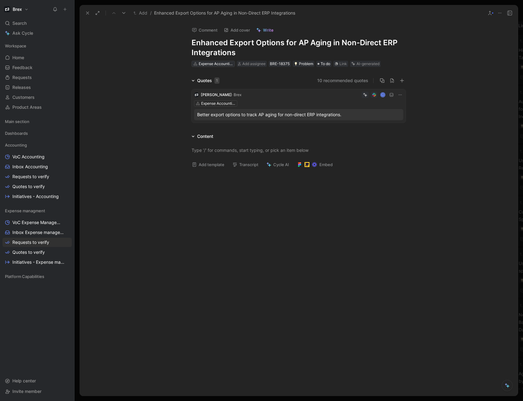
click at [225, 65] on div "Expense Accounting" at bounding box center [216, 64] width 35 height 6
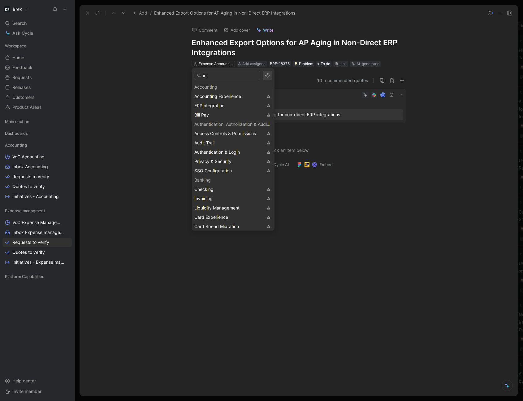
type input "inte"
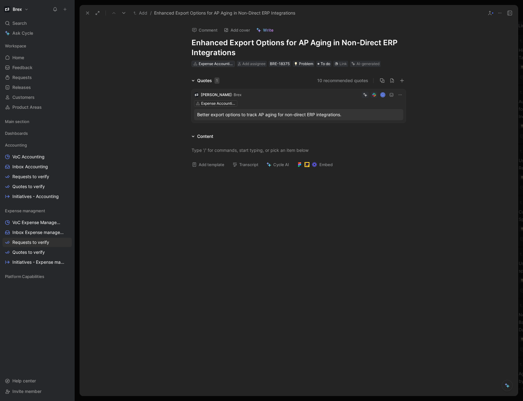
click at [212, 65] on div "Expense Accounting" at bounding box center [216, 64] width 35 height 6
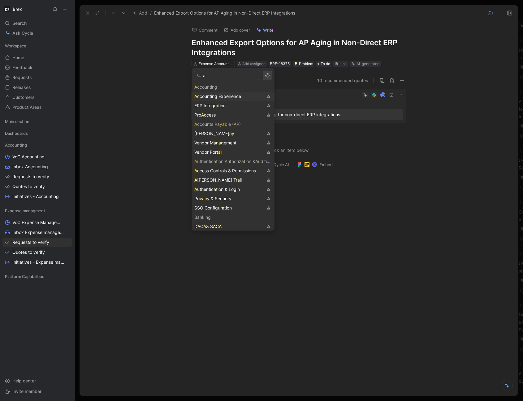
type input "a"
click at [226, 93] on div "A ccounting Experience" at bounding box center [229, 96] width 69 height 7
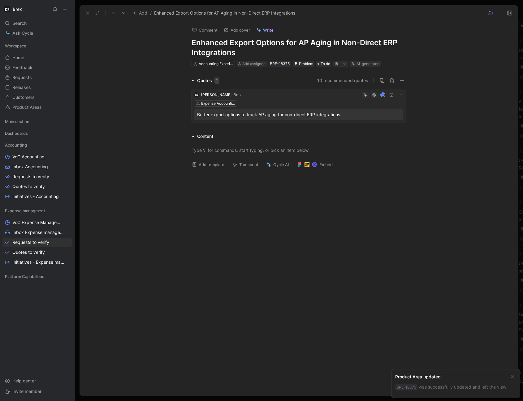
click at [85, 14] on icon at bounding box center [87, 13] width 5 height 5
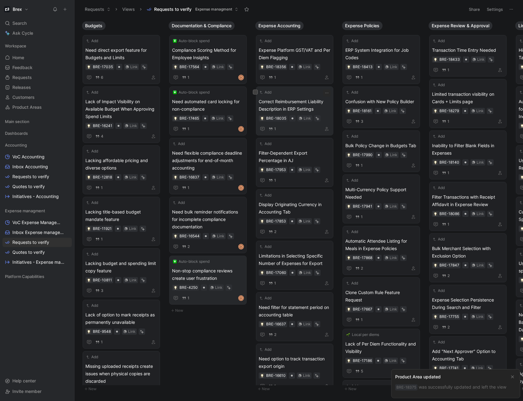
click at [303, 104] on span "Correct Reimbursement Liability Description in ERP Settings" at bounding box center [295, 105] width 72 height 15
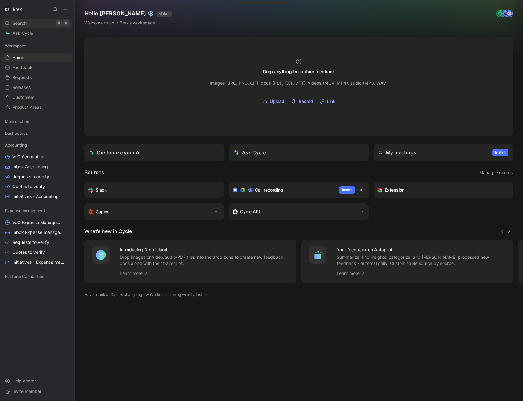
click at [28, 23] on div "Search ⌘ K" at bounding box center [36, 23] width 69 height 9
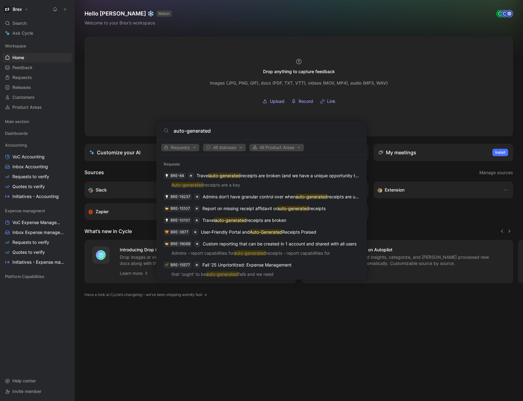
type input "auto-generated"
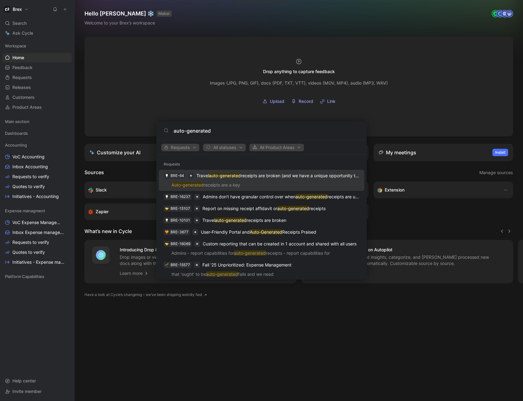
click at [166, 24] on body "Brex Search ⌘ K Ask Cycle Workspace Home G then H Feedback G then F Requests G …" at bounding box center [261, 200] width 523 height 401
